Goal: Understand process/instructions: Learn about a topic

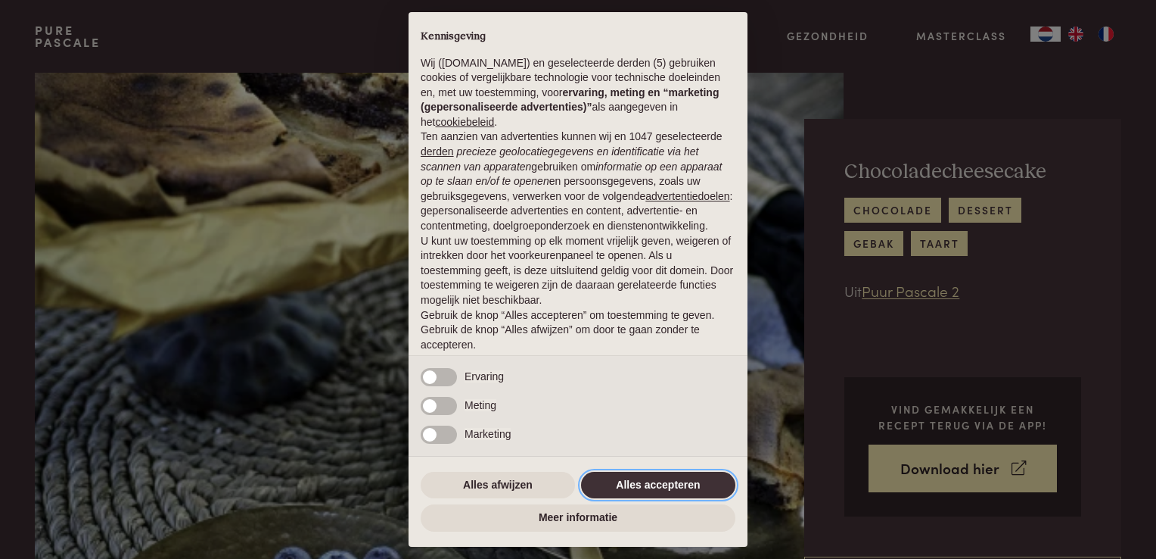
click at [660, 478] on button "Alles accepteren" at bounding box center [658, 484] width 154 height 27
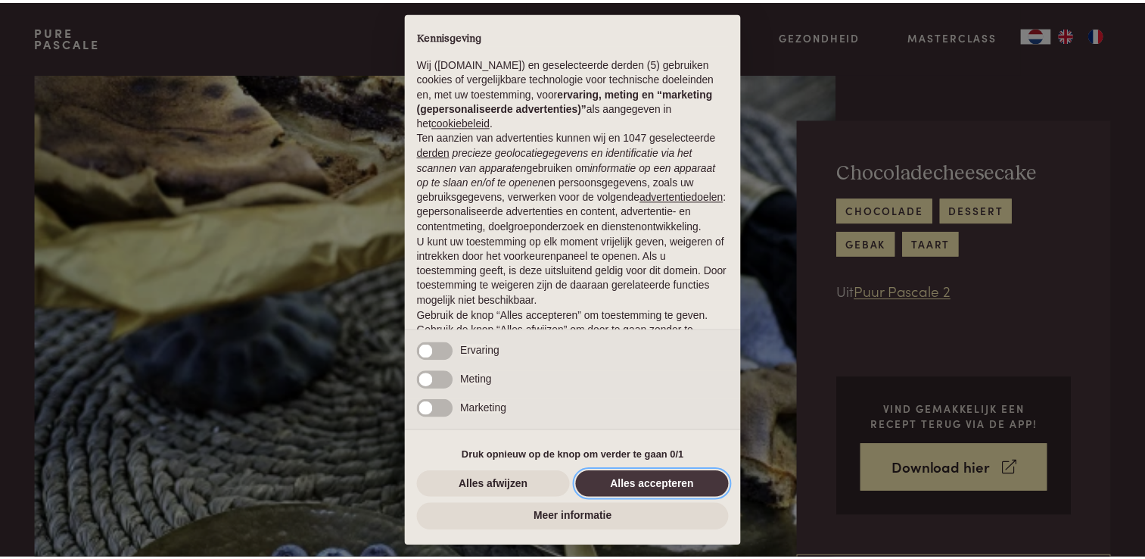
scroll to position [49, 0]
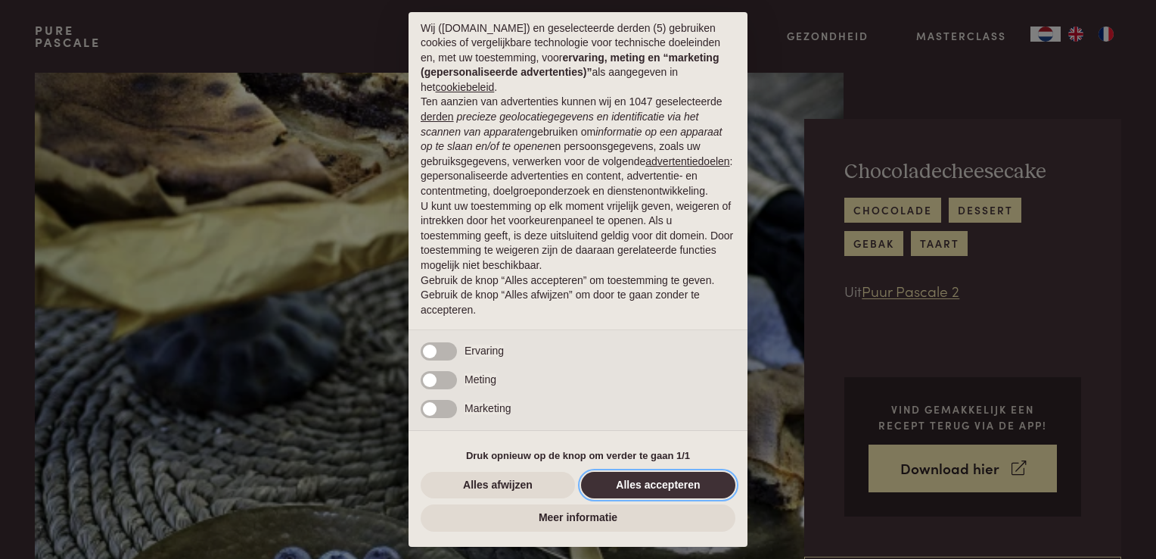
click at [649, 484] on button "Alles accepteren" at bounding box center [658, 484] width 154 height 27
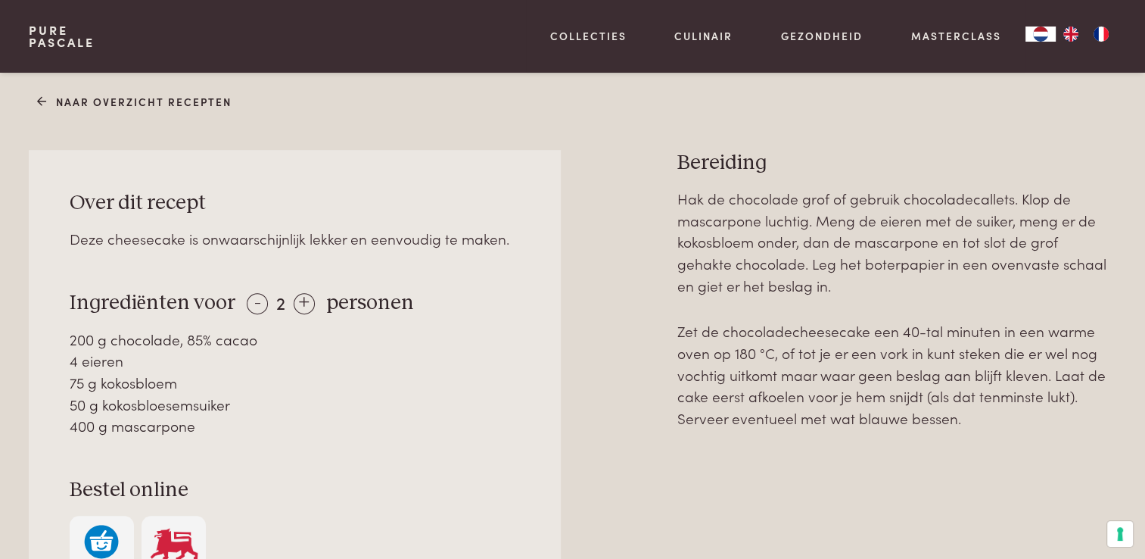
scroll to position [605, 0]
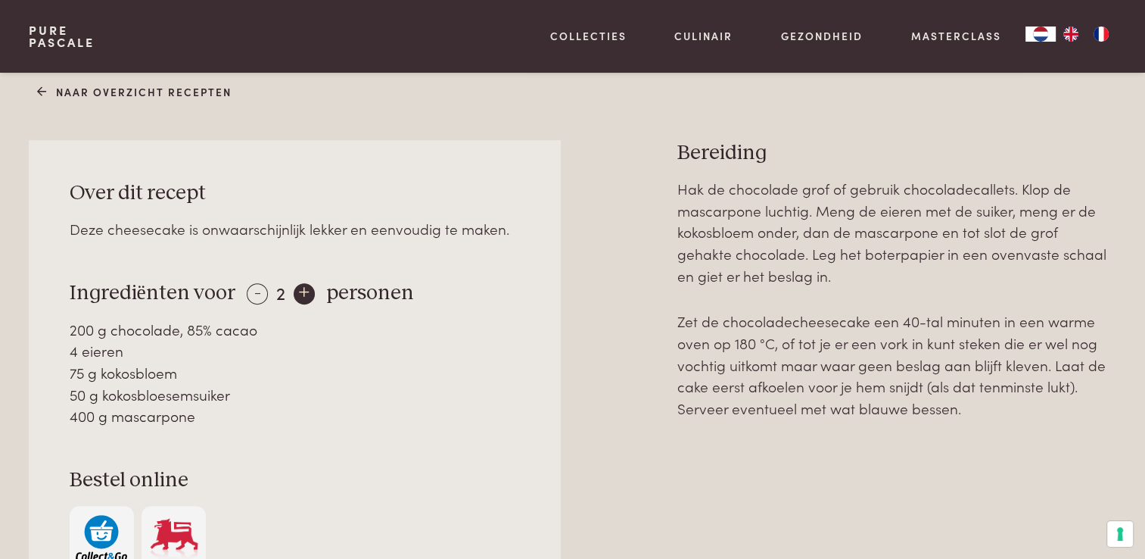
click at [304, 297] on div "+" at bounding box center [304, 293] width 21 height 21
click at [304, 297] on div "+" at bounding box center [305, 293] width 21 height 21
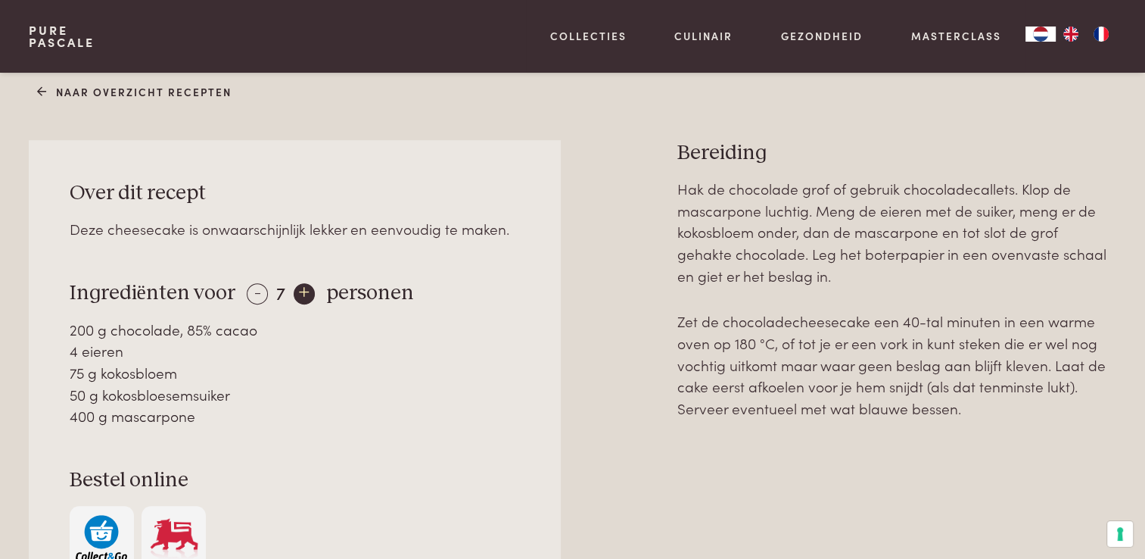
click at [304, 297] on div "+" at bounding box center [304, 293] width 21 height 21
click at [251, 297] on div "-" at bounding box center [257, 293] width 21 height 21
